Goal: Task Accomplishment & Management: Use online tool/utility

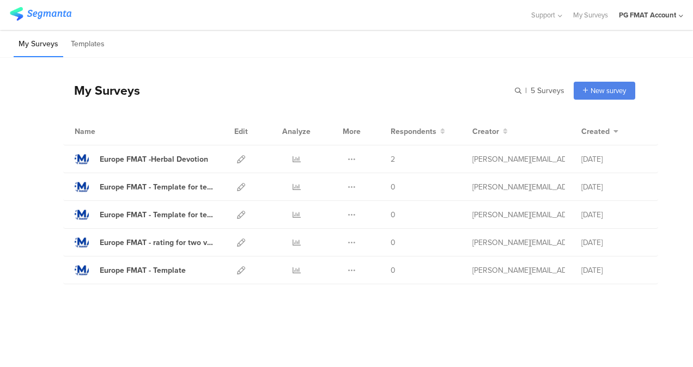
click at [654, 19] on div "PG FMAT Account" at bounding box center [647, 15] width 57 height 10
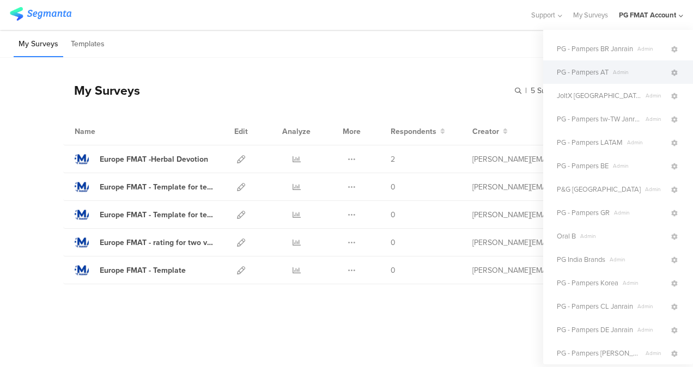
scroll to position [54, 0]
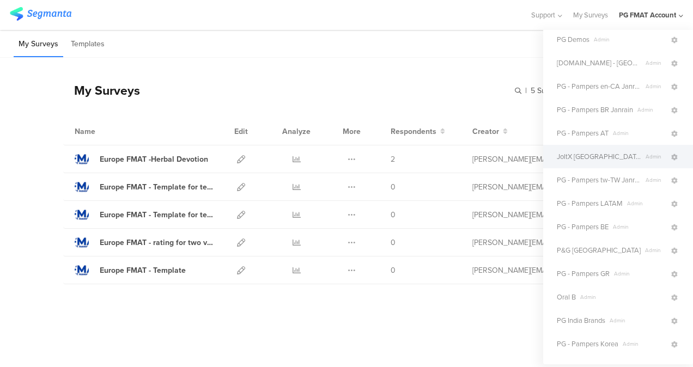
click at [595, 156] on span "JoltX [GEOGRAPHIC_DATA]" at bounding box center [599, 156] width 84 height 10
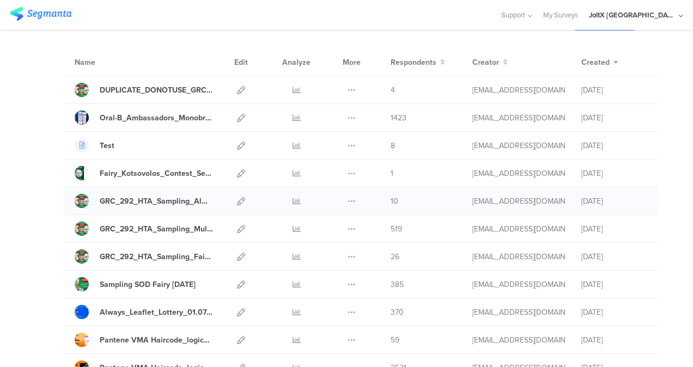
scroll to position [54, 0]
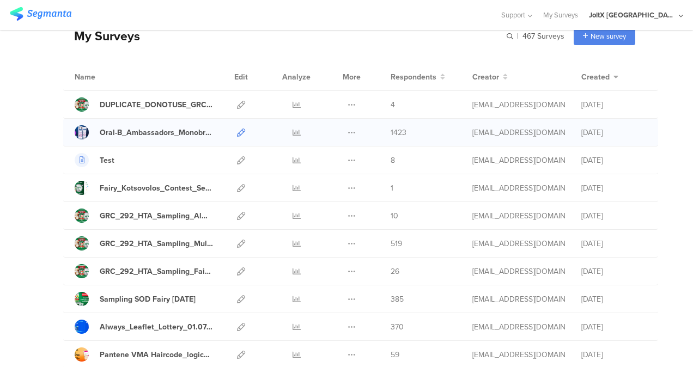
click at [237, 126] on link at bounding box center [241, 132] width 8 height 27
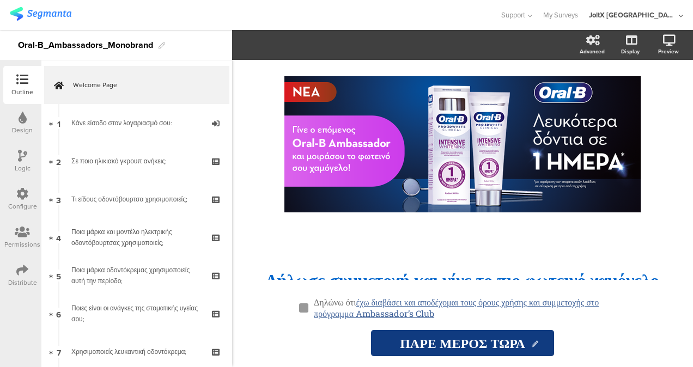
click at [25, 202] on div "Configure" at bounding box center [22, 207] width 29 height 10
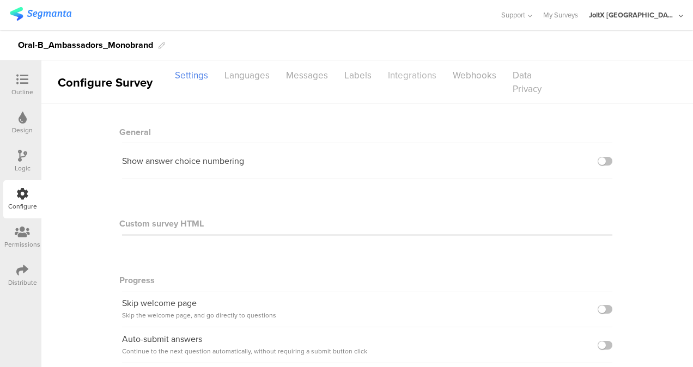
click at [418, 76] on div "Integrations" at bounding box center [412, 75] width 65 height 19
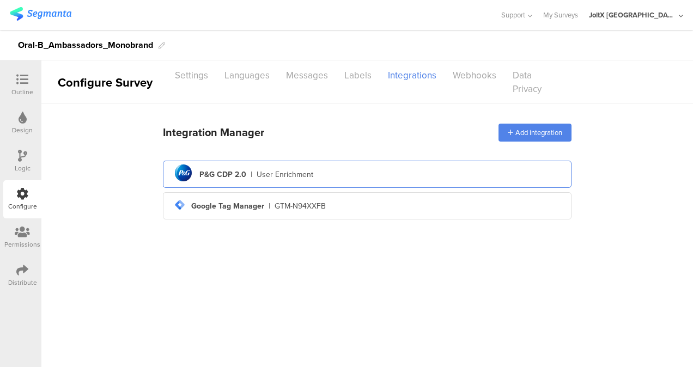
click at [414, 174] on div "pg logo P&G CDP 2.0 | User Enrichment" at bounding box center [367, 174] width 391 height 27
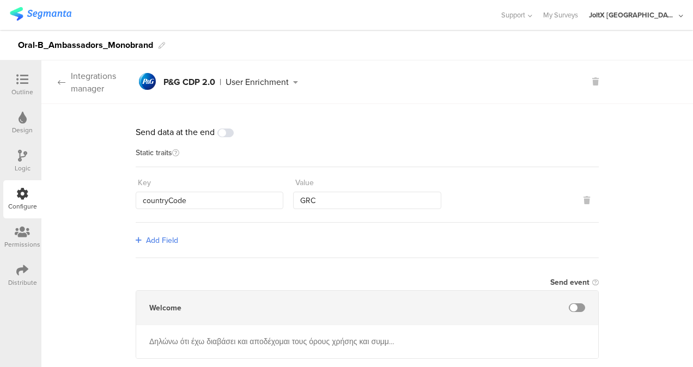
click at [55, 83] on div "Integrations manager" at bounding box center [88, 82] width 94 height 25
